Goal: Task Accomplishment & Management: Manage account settings

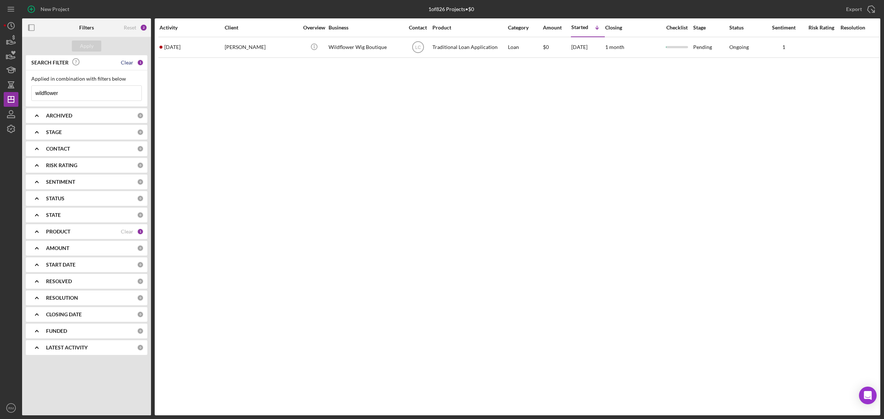
click at [131, 63] on div "Clear" at bounding box center [127, 63] width 13 height 6
click at [82, 44] on div "Apply" at bounding box center [87, 46] width 14 height 11
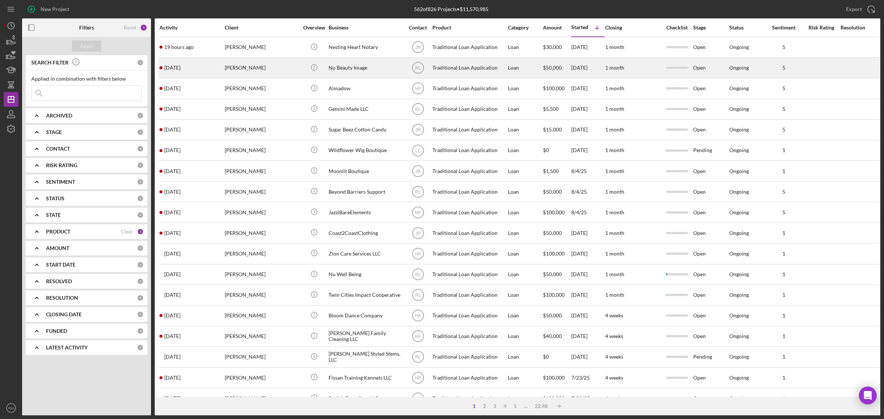
click at [352, 60] on div "Nu Beauty Image" at bounding box center [366, 68] width 74 height 20
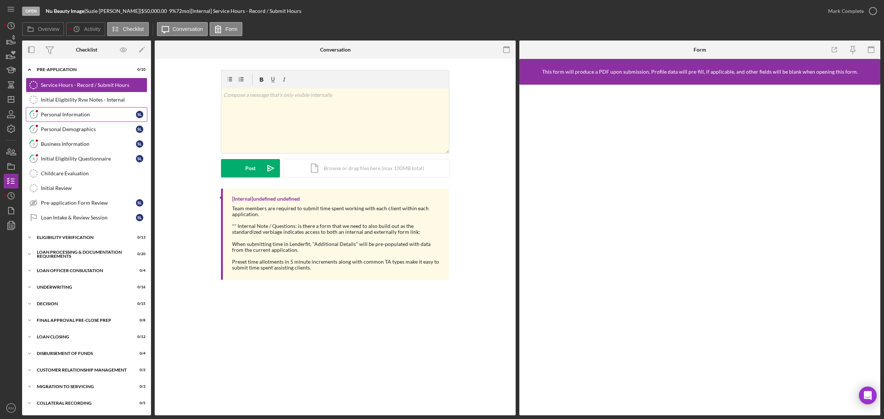
click at [81, 118] on link "1 Personal Information S L" at bounding box center [87, 114] width 122 height 15
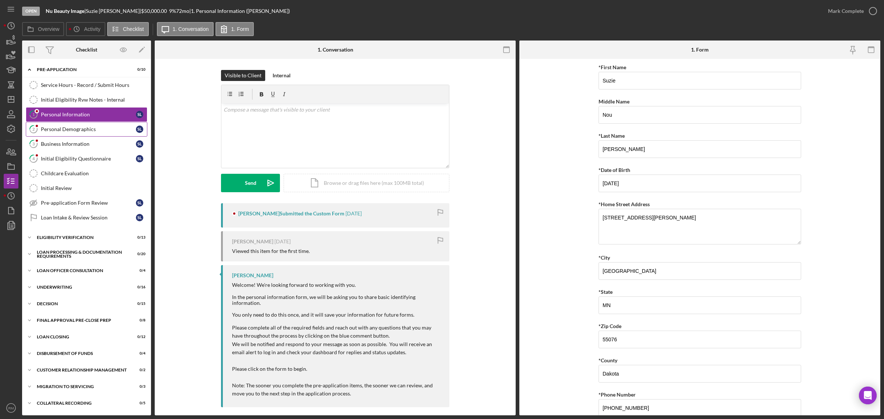
click at [126, 126] on link "2 Personal Demographics S L" at bounding box center [87, 129] width 122 height 15
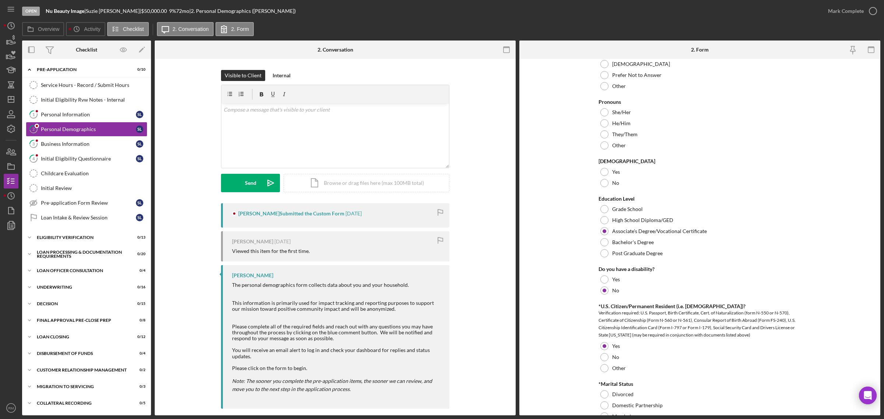
scroll to position [219, 0]
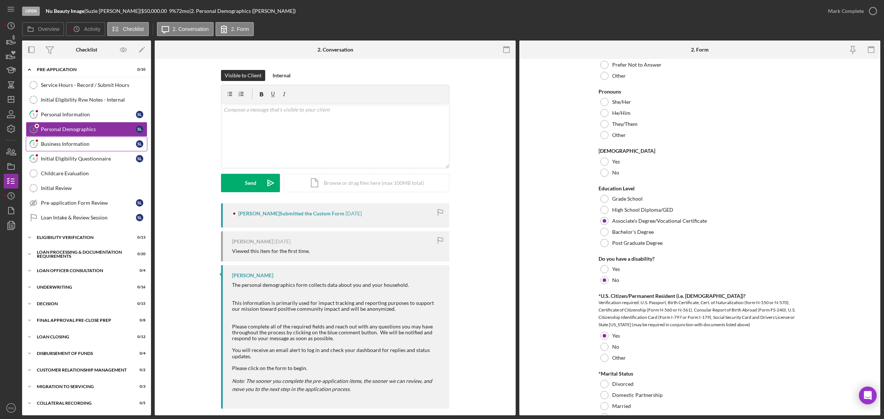
click at [58, 146] on div "Business Information" at bounding box center [88, 144] width 95 height 6
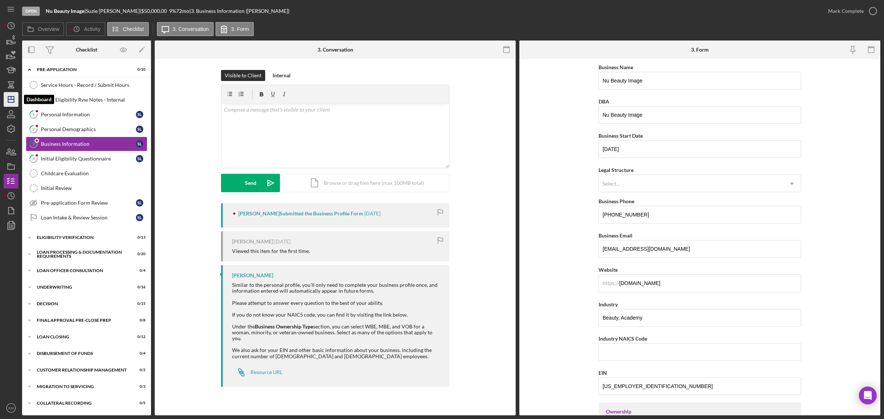
click at [13, 101] on icon "Icon/Dashboard" at bounding box center [11, 99] width 18 height 18
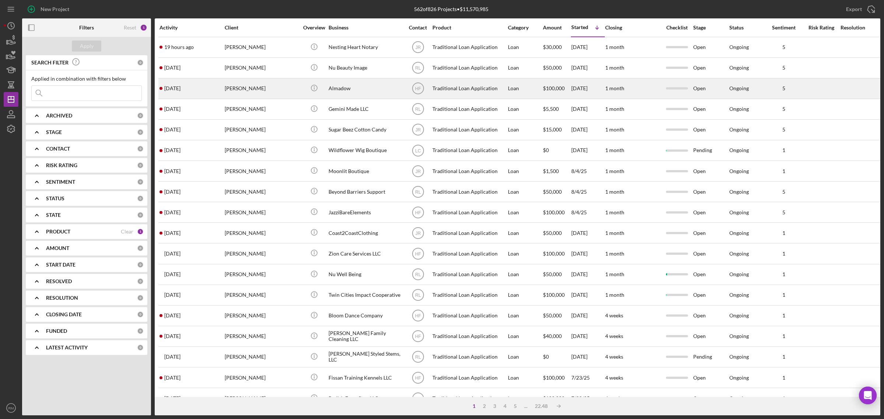
click at [293, 88] on div "Hamdi Shabele" at bounding box center [262, 89] width 74 height 20
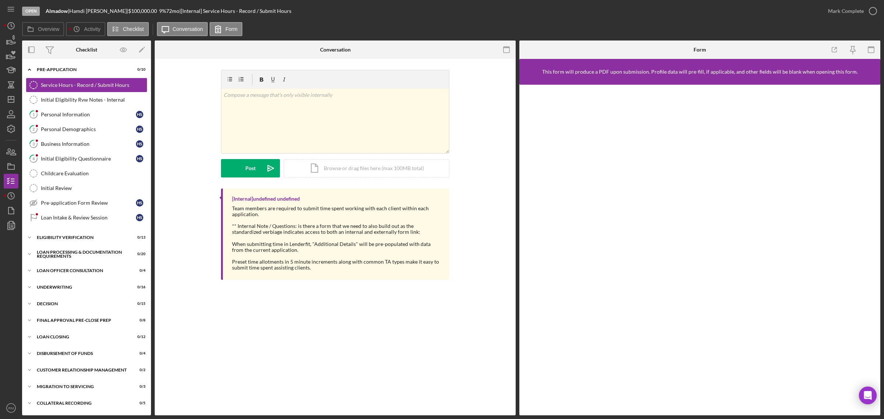
click at [67, 114] on div "Personal Information" at bounding box center [88, 115] width 95 height 6
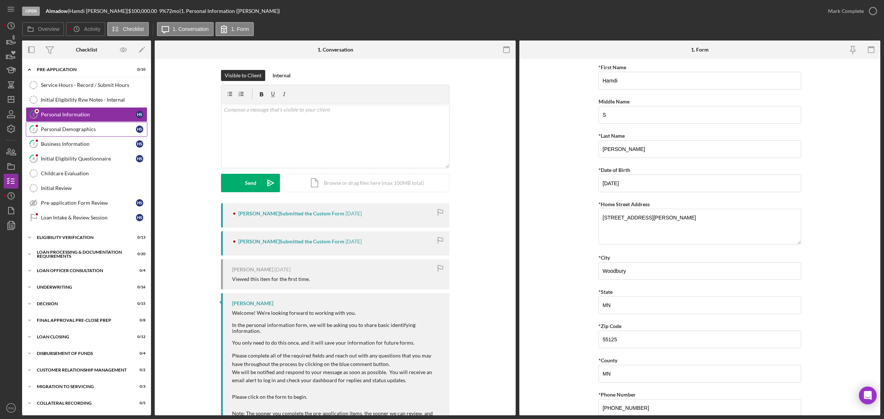
click at [108, 129] on div "Personal Demographics" at bounding box center [88, 129] width 95 height 6
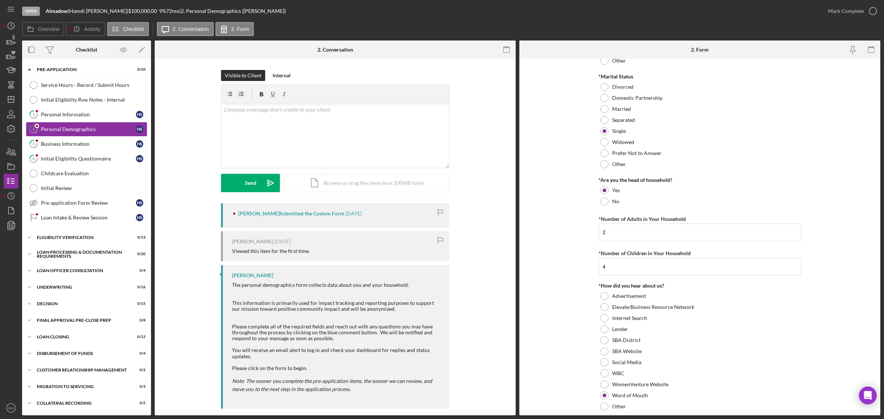
scroll to position [517, 0]
click at [70, 142] on div "Business Information" at bounding box center [88, 144] width 95 height 6
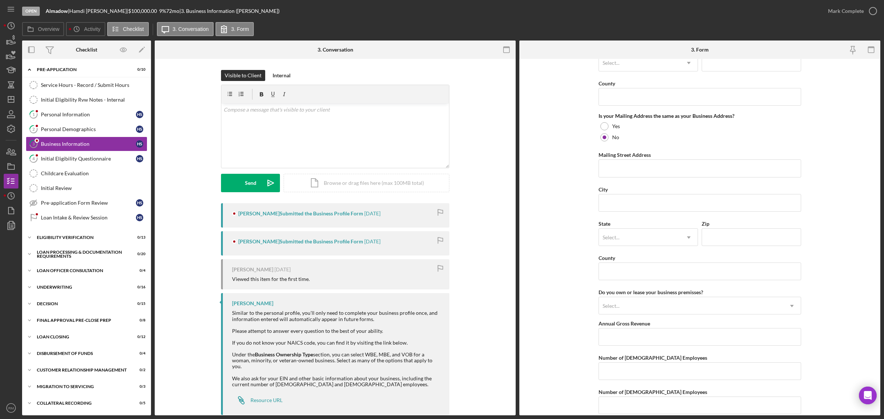
scroll to position [602, 0]
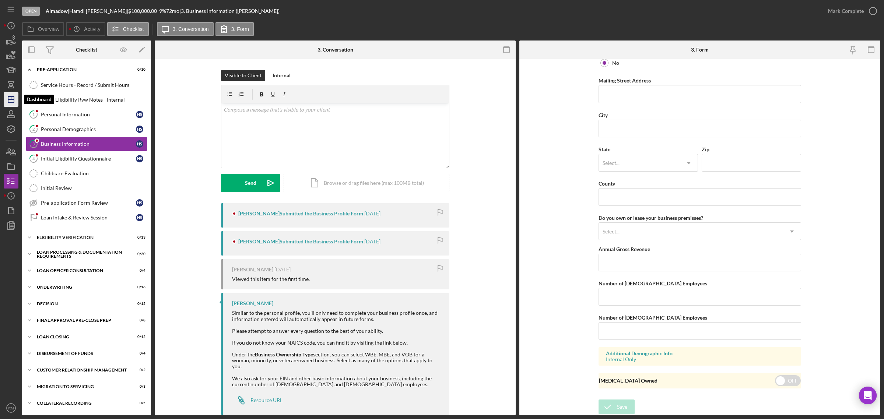
click at [13, 102] on icon "Icon/Dashboard" at bounding box center [11, 99] width 18 height 18
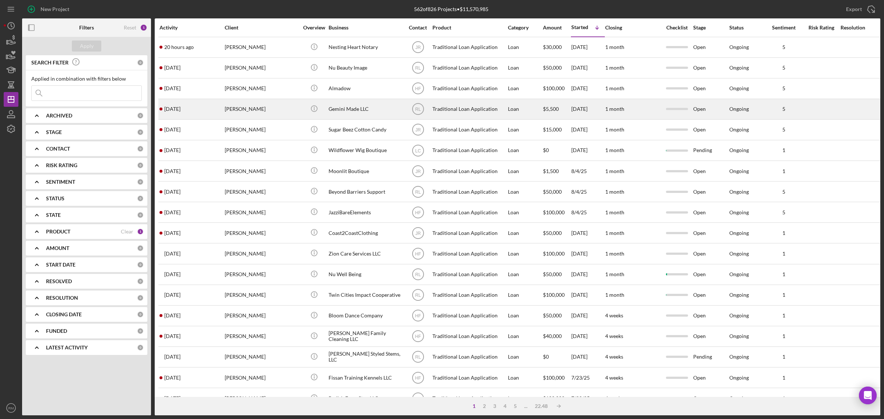
click at [255, 102] on div "Demi Reko" at bounding box center [262, 109] width 74 height 20
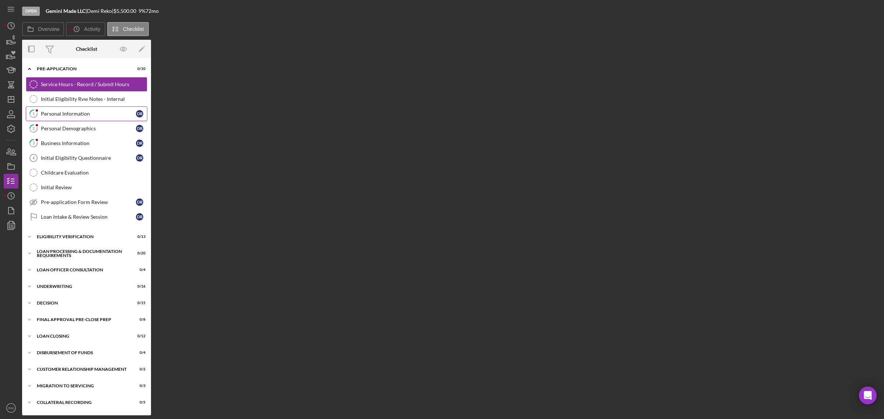
click at [62, 111] on div "Personal Information" at bounding box center [88, 114] width 95 height 6
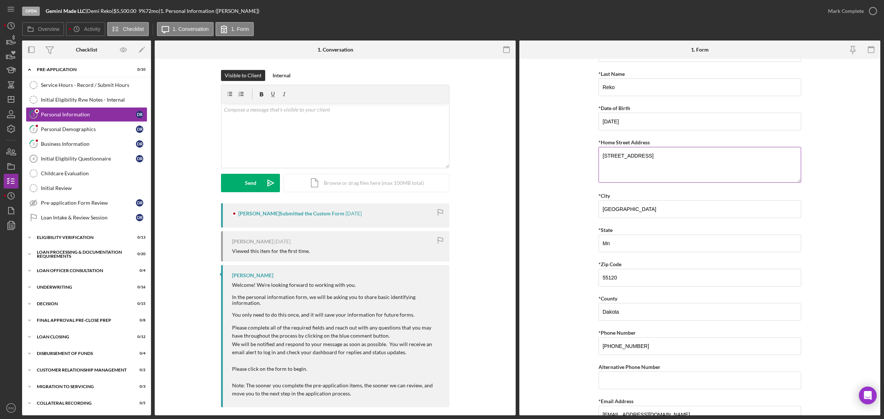
scroll to position [63, 0]
click at [78, 131] on div "Personal Demographics" at bounding box center [88, 129] width 95 height 6
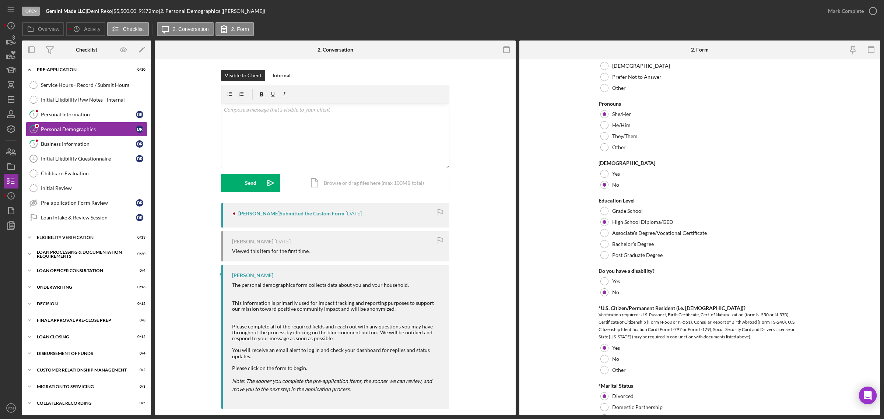
scroll to position [207, 0]
click at [108, 140] on link "3 Business Information D R" at bounding box center [87, 144] width 122 height 15
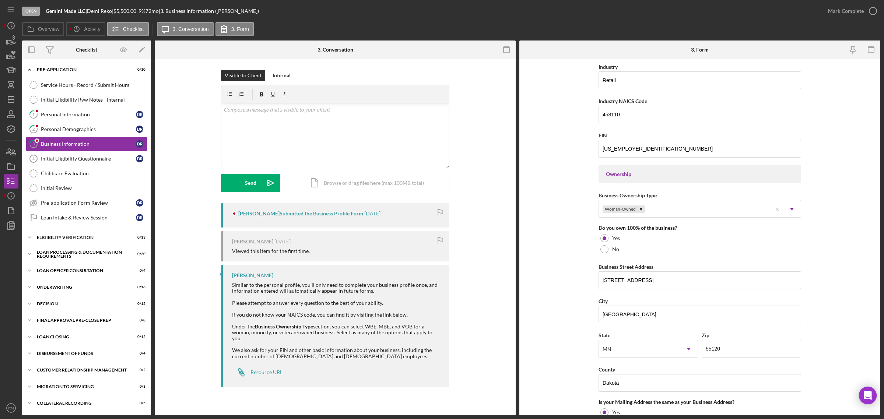
scroll to position [239, 0]
click at [13, 98] on icon "Icon/Dashboard" at bounding box center [11, 99] width 18 height 18
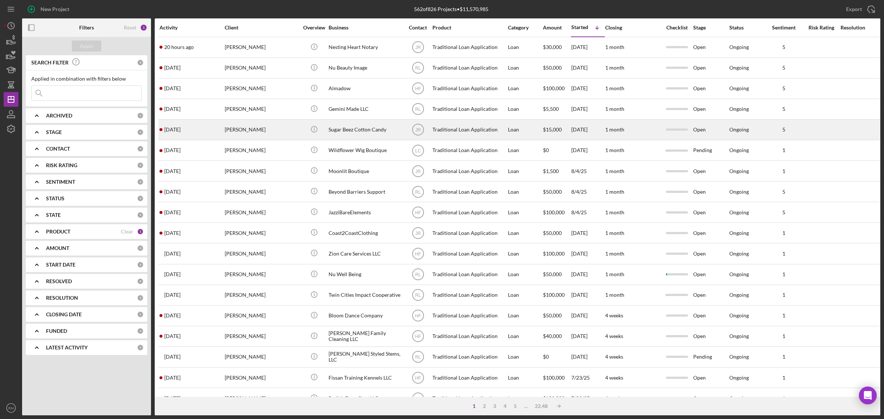
click at [357, 136] on div "Sugar Beez Cotton Candy" at bounding box center [366, 130] width 74 height 20
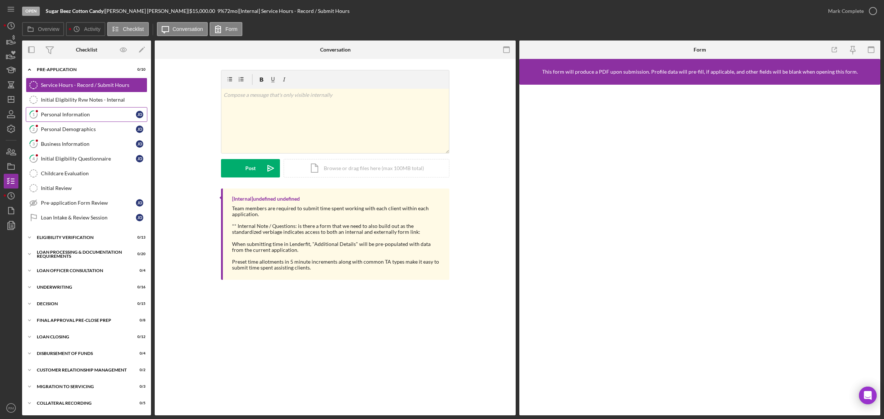
click at [88, 115] on div "Personal Information" at bounding box center [88, 115] width 95 height 6
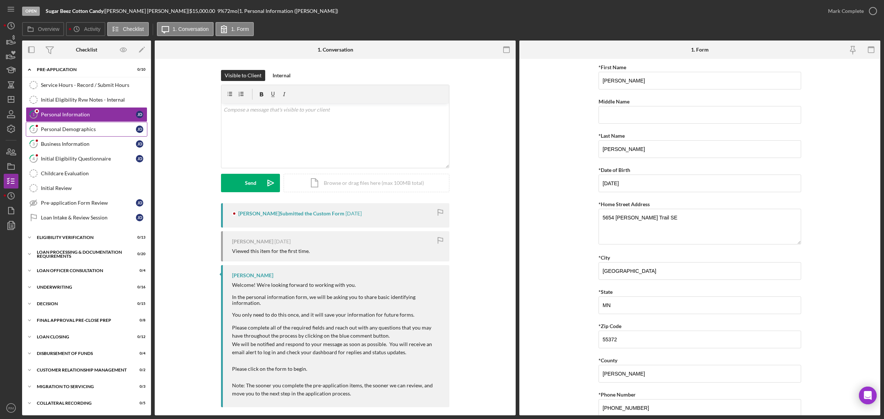
click at [80, 124] on link "2 Personal Demographics J D" at bounding box center [87, 129] width 122 height 15
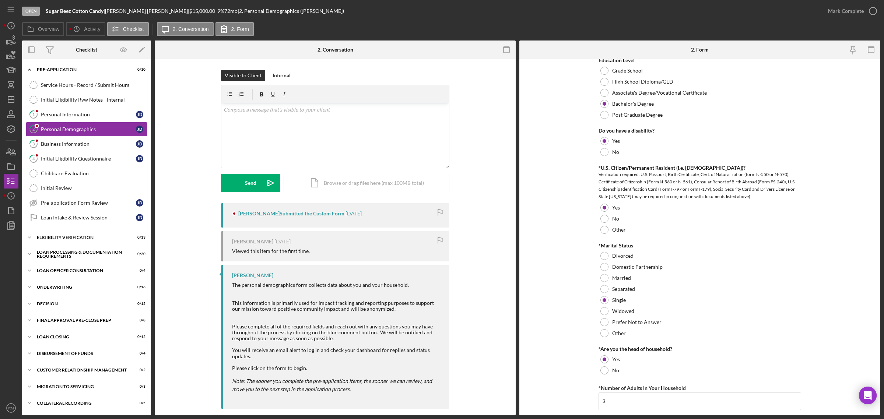
scroll to position [347, 0]
click at [110, 148] on link "3 Business Information J D" at bounding box center [87, 144] width 122 height 15
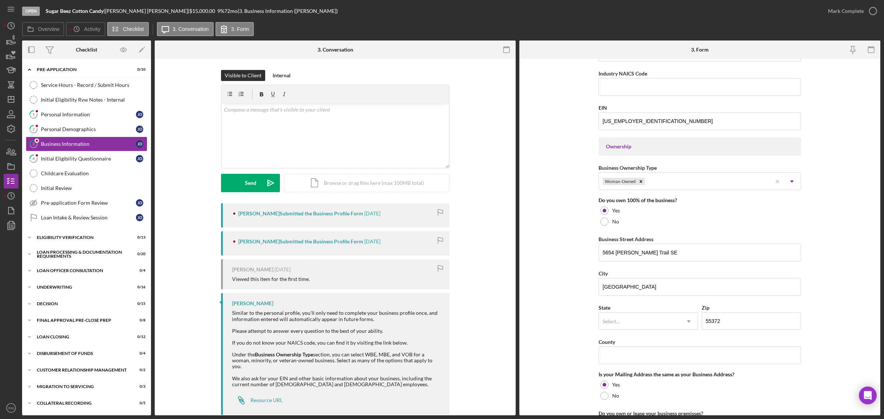
scroll to position [269, 0]
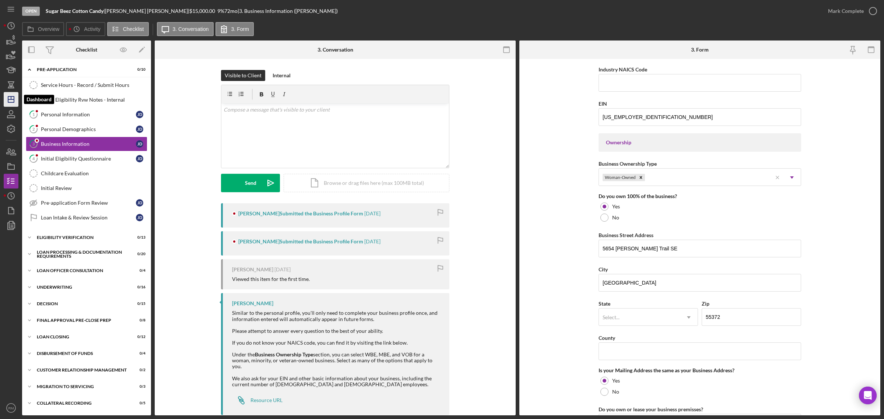
click at [6, 96] on icon "Icon/Dashboard" at bounding box center [11, 99] width 18 height 18
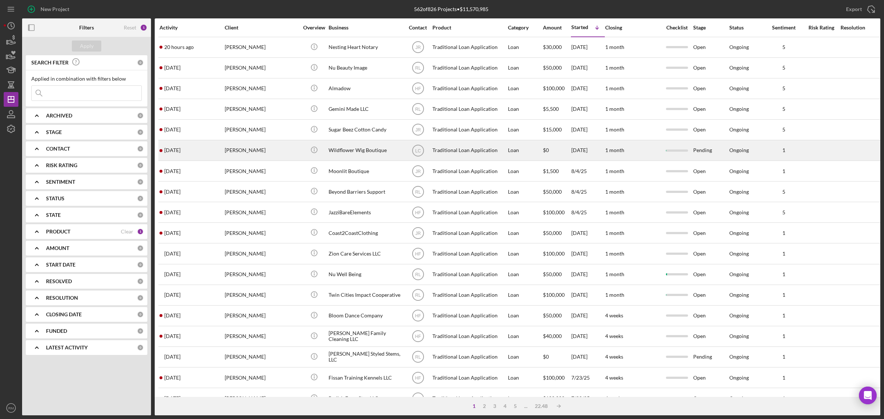
click at [262, 151] on div "[PERSON_NAME]" at bounding box center [262, 151] width 74 height 20
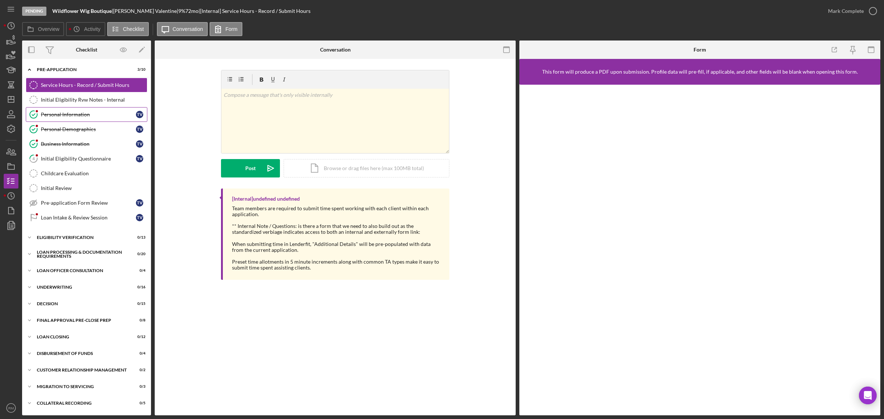
click at [78, 111] on link "Personal Information Personal Information T V" at bounding box center [87, 114] width 122 height 15
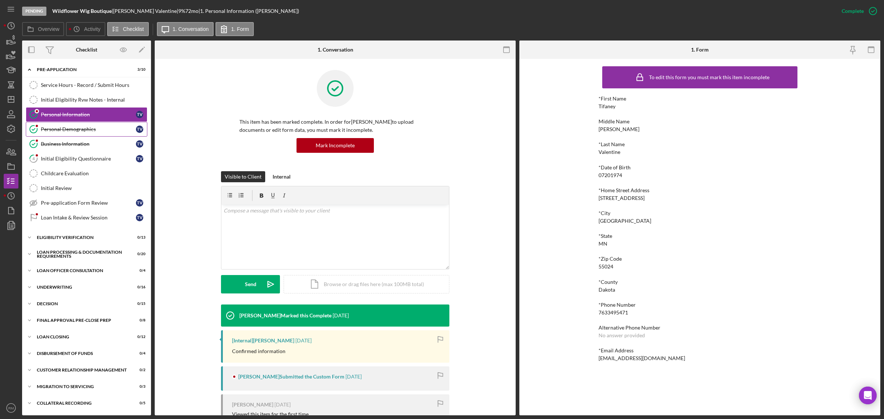
click at [90, 128] on div "Personal Demographics" at bounding box center [88, 129] width 95 height 6
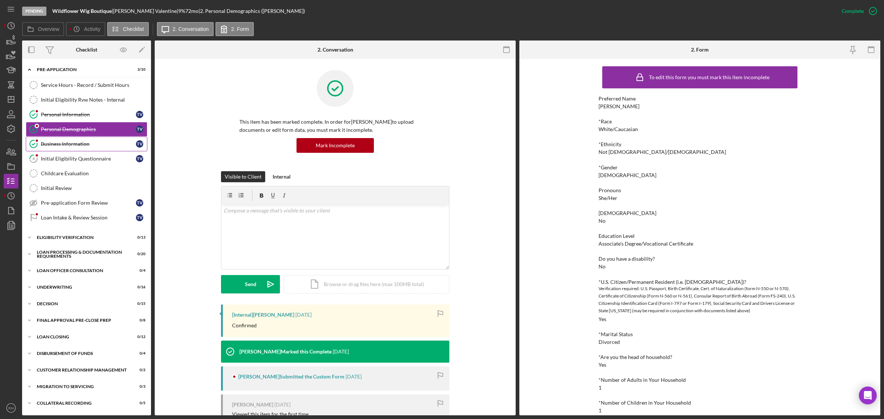
click at [94, 147] on div "Business Information" at bounding box center [88, 144] width 95 height 6
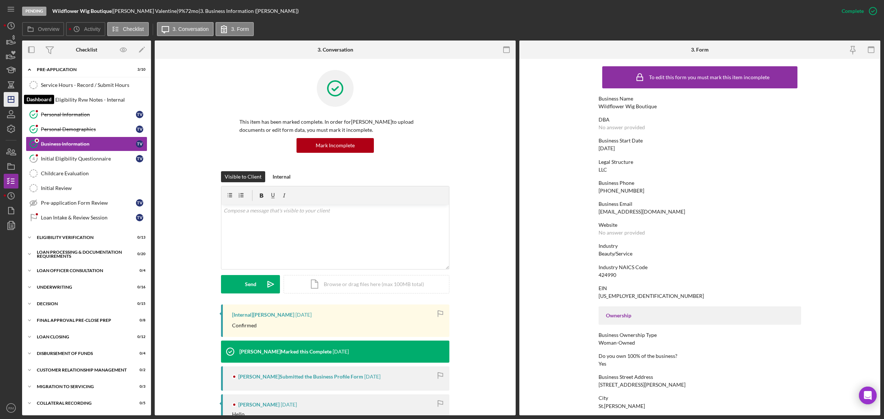
click at [16, 102] on icon "Icon/Dashboard" at bounding box center [11, 99] width 18 height 18
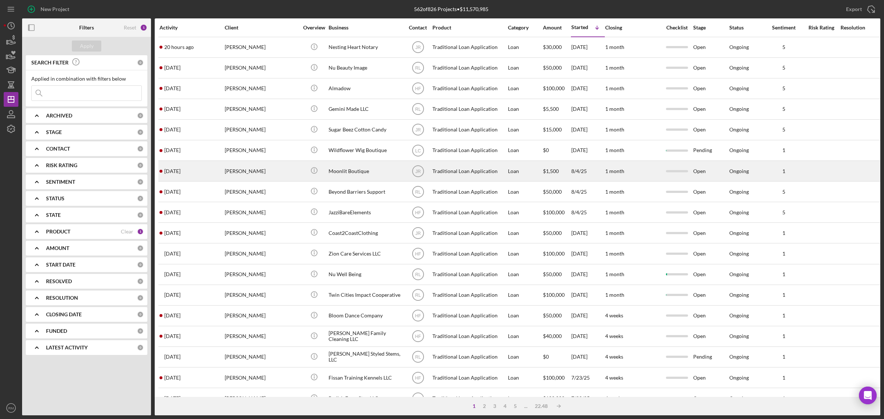
click at [247, 172] on div "Sonya Navarro" at bounding box center [262, 171] width 74 height 20
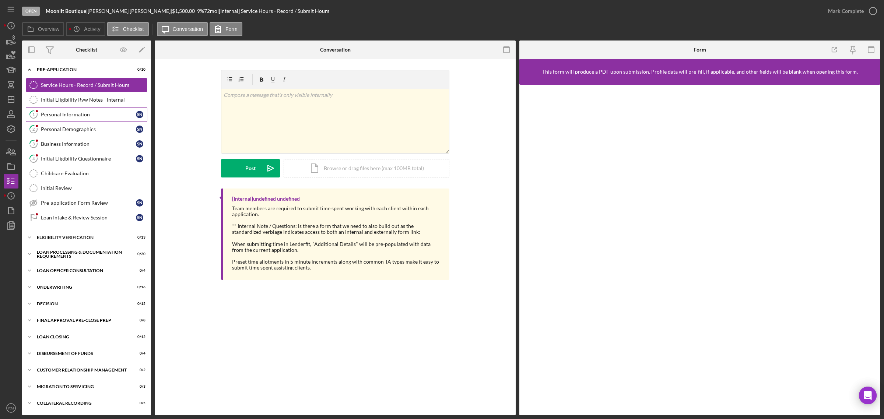
click at [89, 115] on div "Personal Information" at bounding box center [88, 115] width 95 height 6
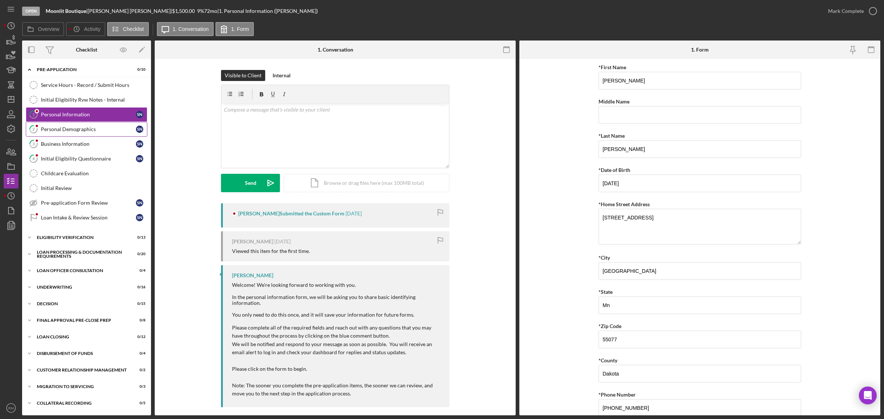
click at [89, 133] on link "2 Personal Demographics S N" at bounding box center [87, 129] width 122 height 15
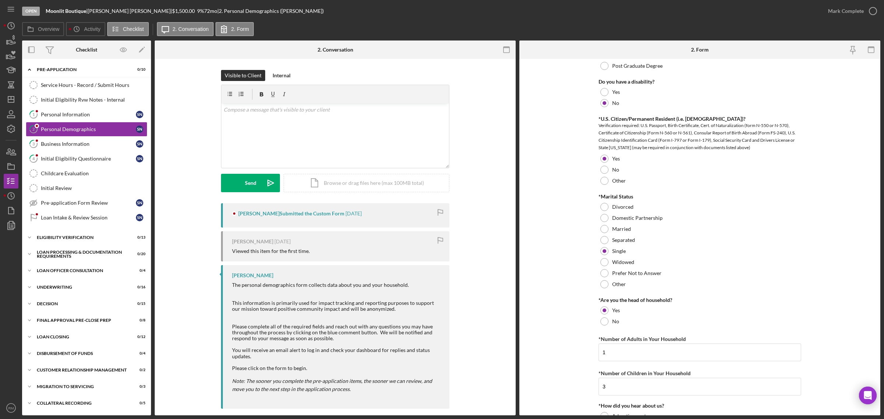
scroll to position [396, 0]
click at [85, 146] on div "Business Information" at bounding box center [88, 144] width 95 height 6
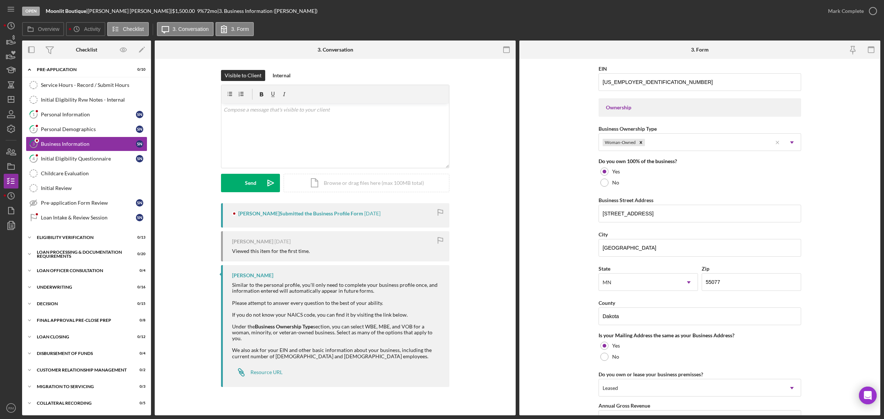
scroll to position [305, 0]
click at [15, 99] on icon "Icon/Dashboard" at bounding box center [11, 99] width 18 height 18
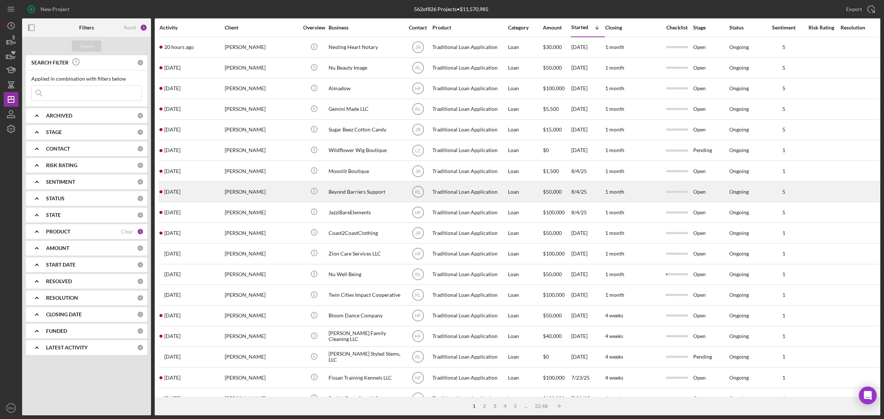
click at [329, 188] on div "Beyond Barriers Support" at bounding box center [366, 192] width 74 height 20
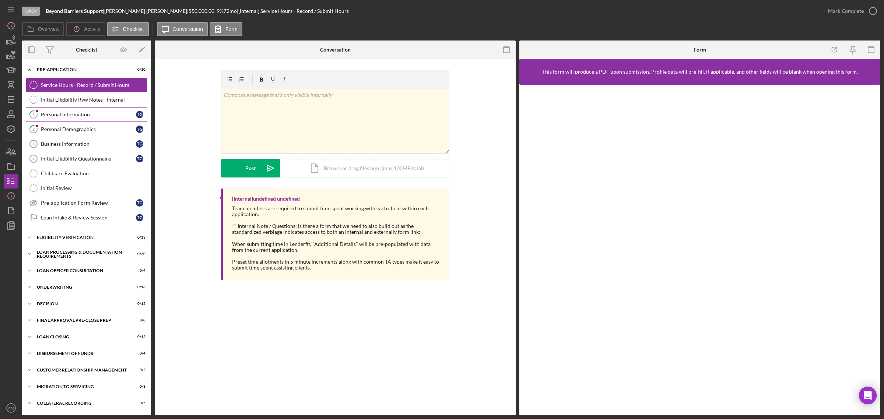
click at [91, 111] on link "1 Personal Information T G" at bounding box center [87, 114] width 122 height 15
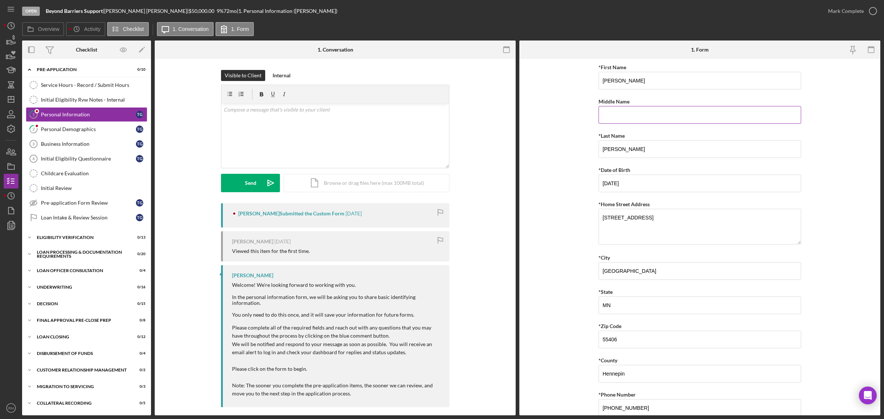
scroll to position [99, 0]
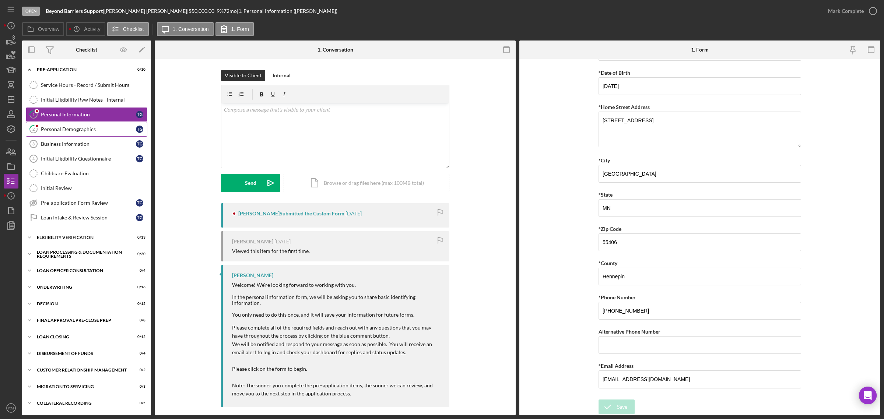
click at [75, 122] on link "2 Personal Demographics T G" at bounding box center [87, 129] width 122 height 15
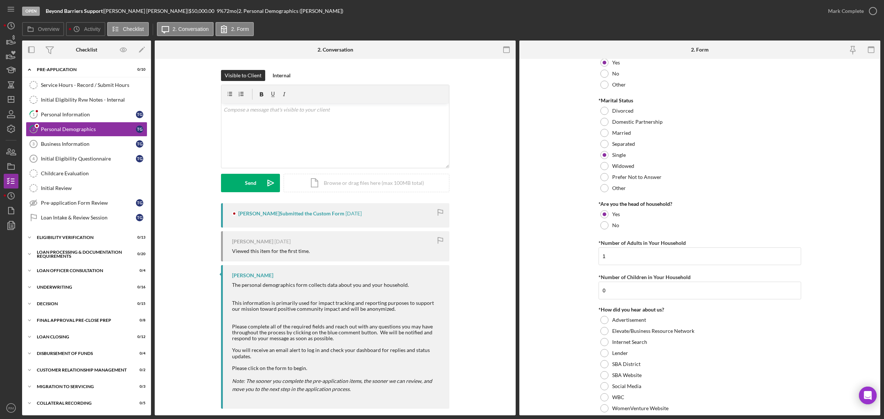
scroll to position [493, 0]
